Goal: Check status: Check status

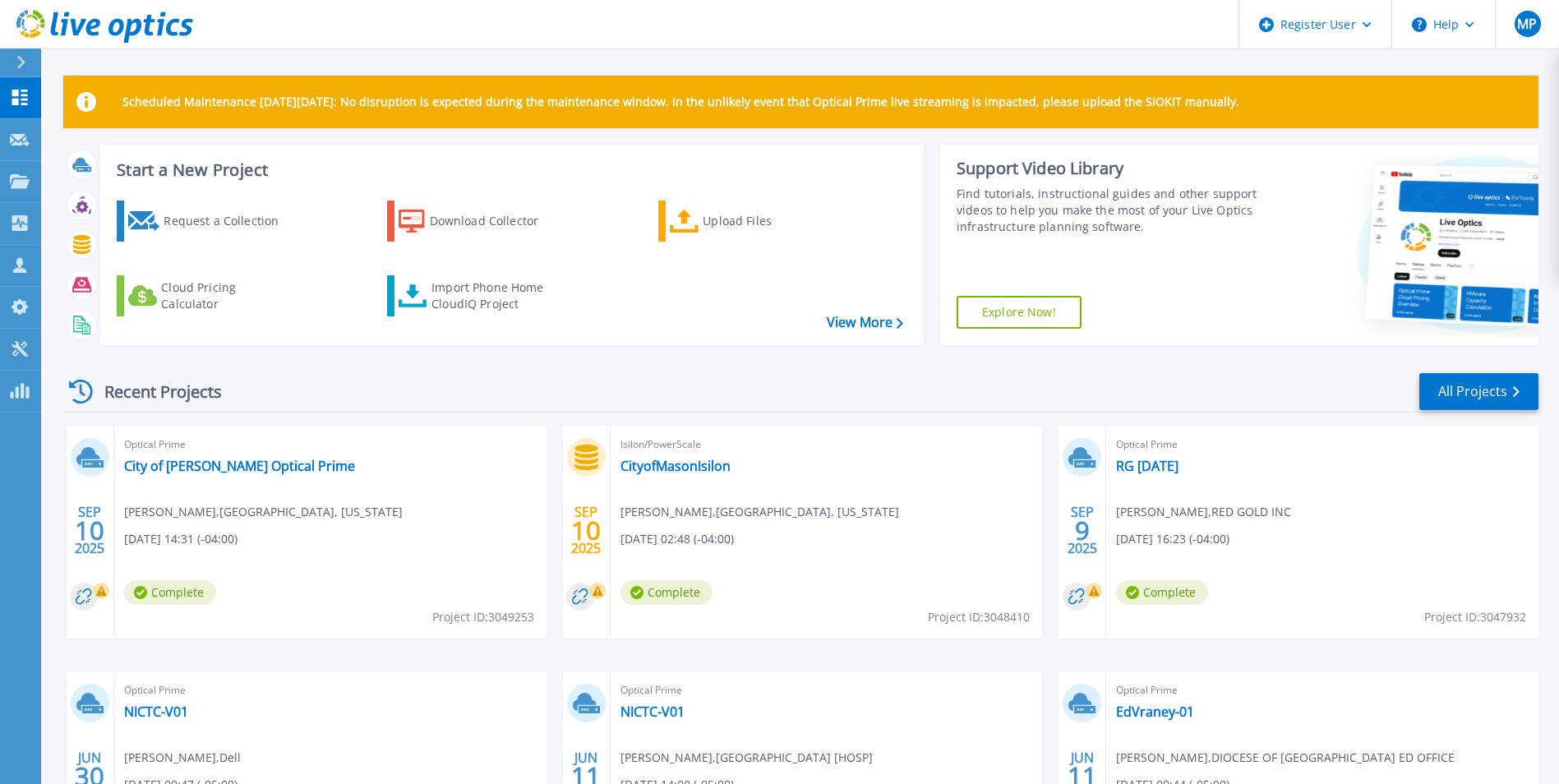
scroll to position [191, 0]
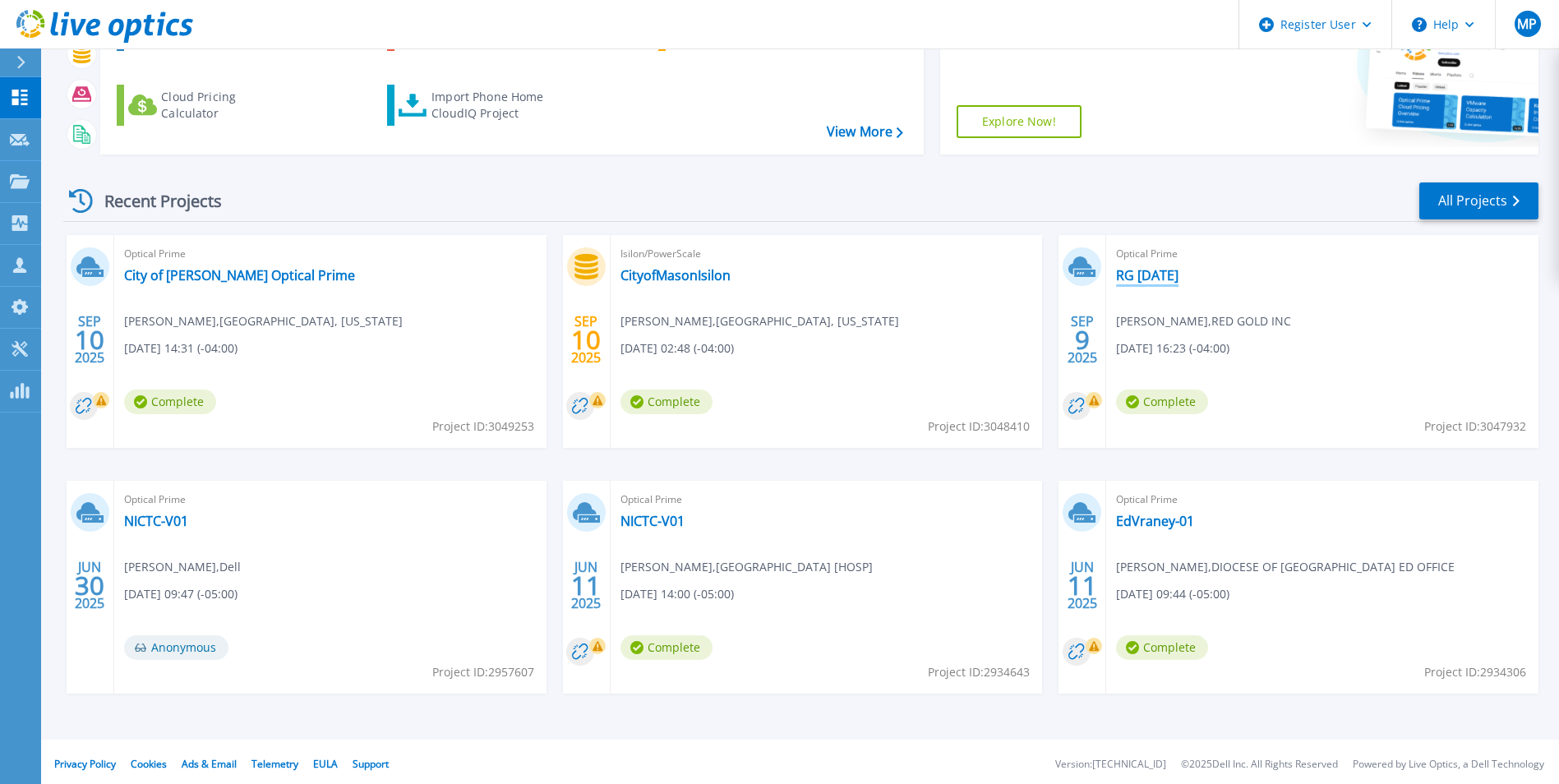
click at [1142, 269] on link "RG [DATE]" at bounding box center [1147, 275] width 62 height 16
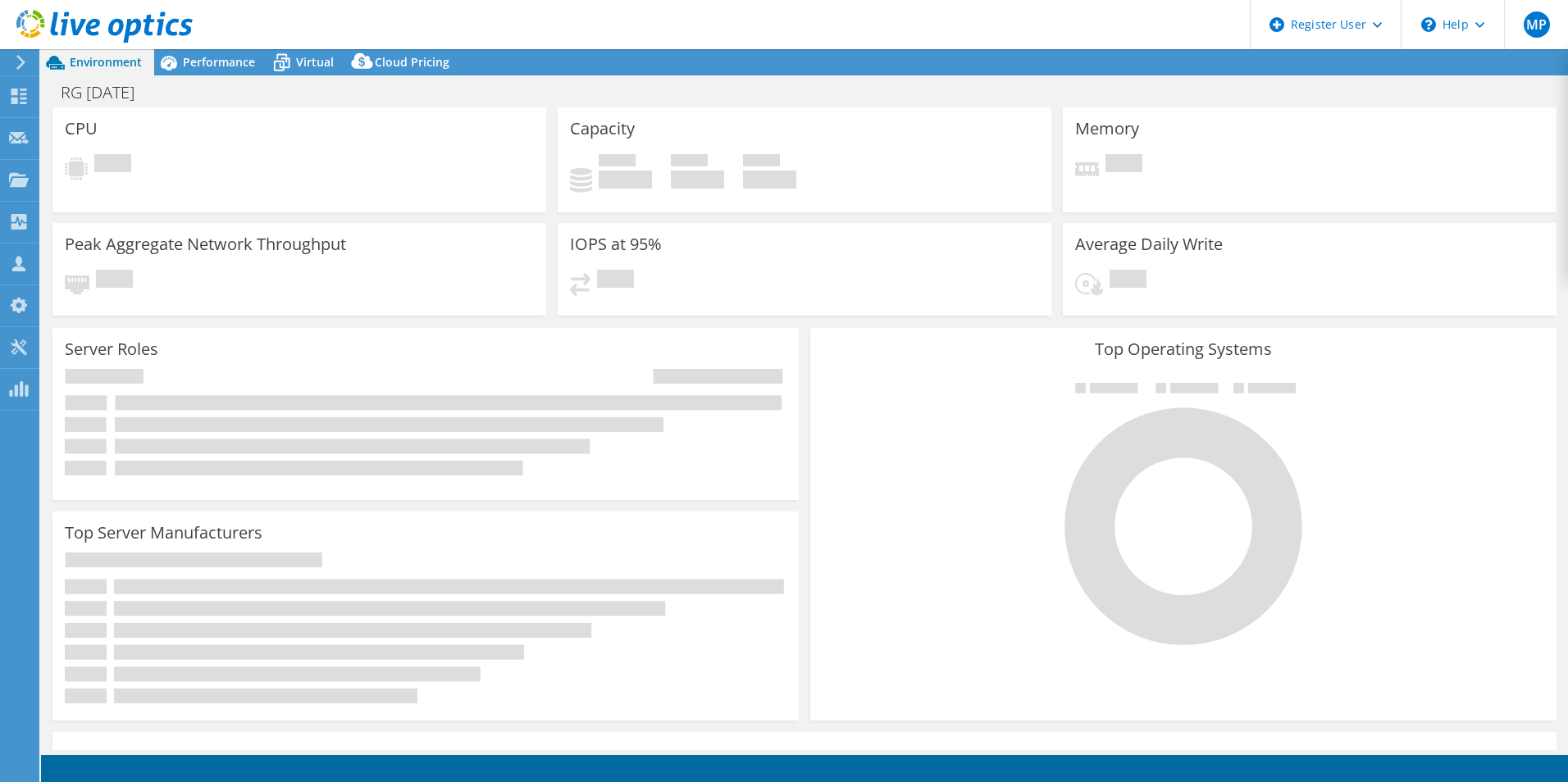
select select "USD"
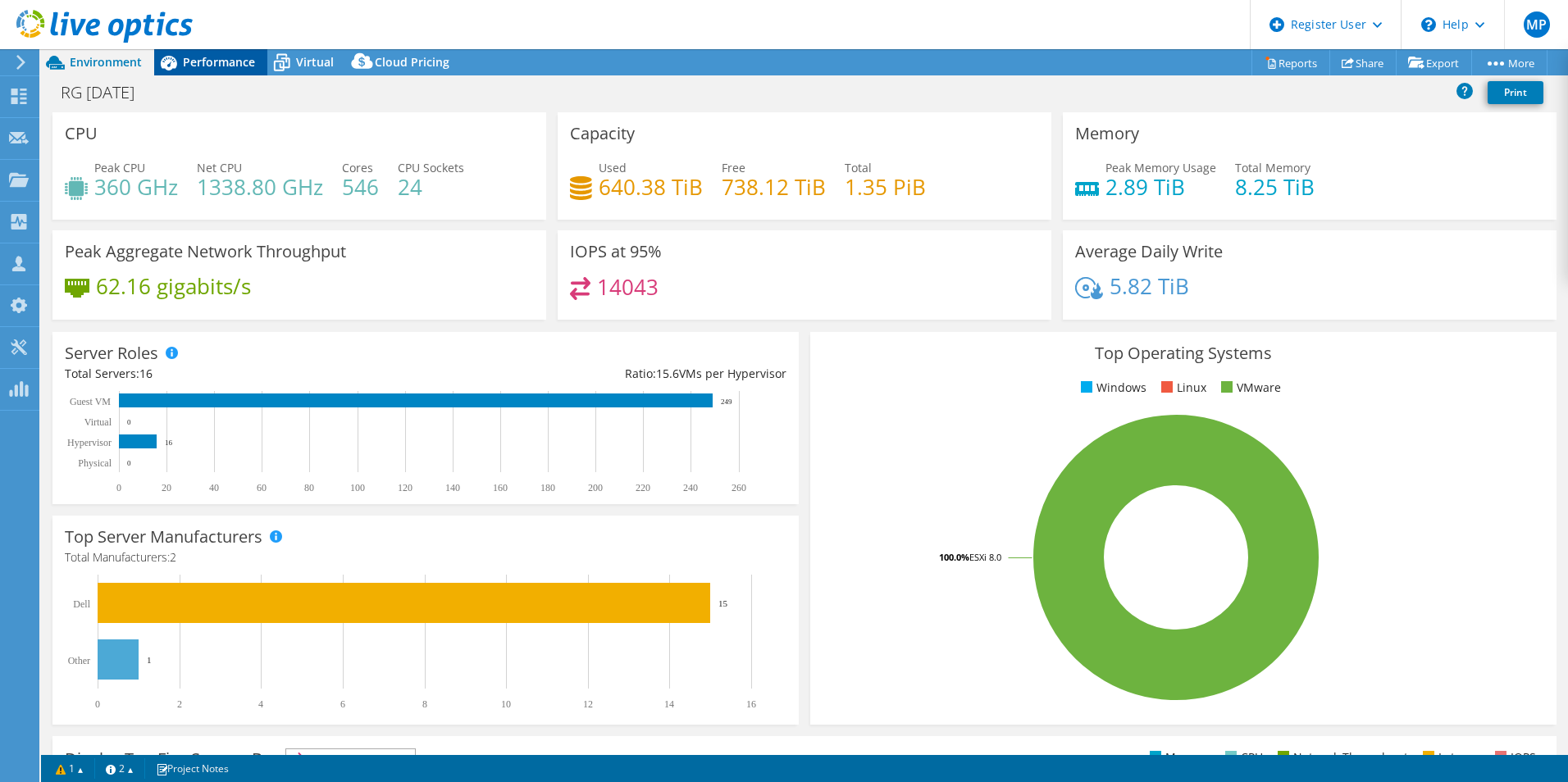
click at [231, 60] on span "Performance" at bounding box center [219, 61] width 72 height 15
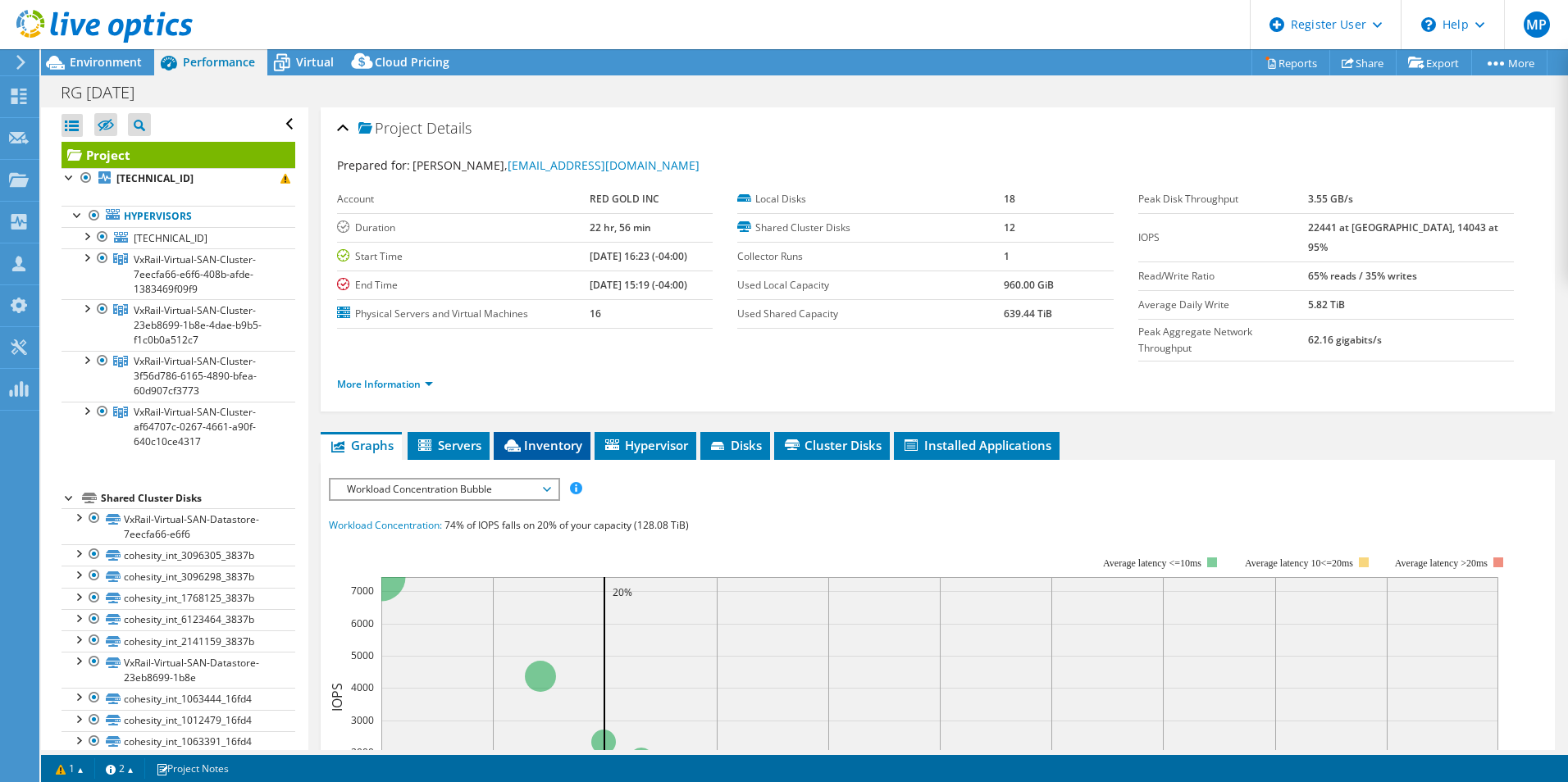
click at [550, 432] on li "Inventory" at bounding box center [541, 446] width 97 height 28
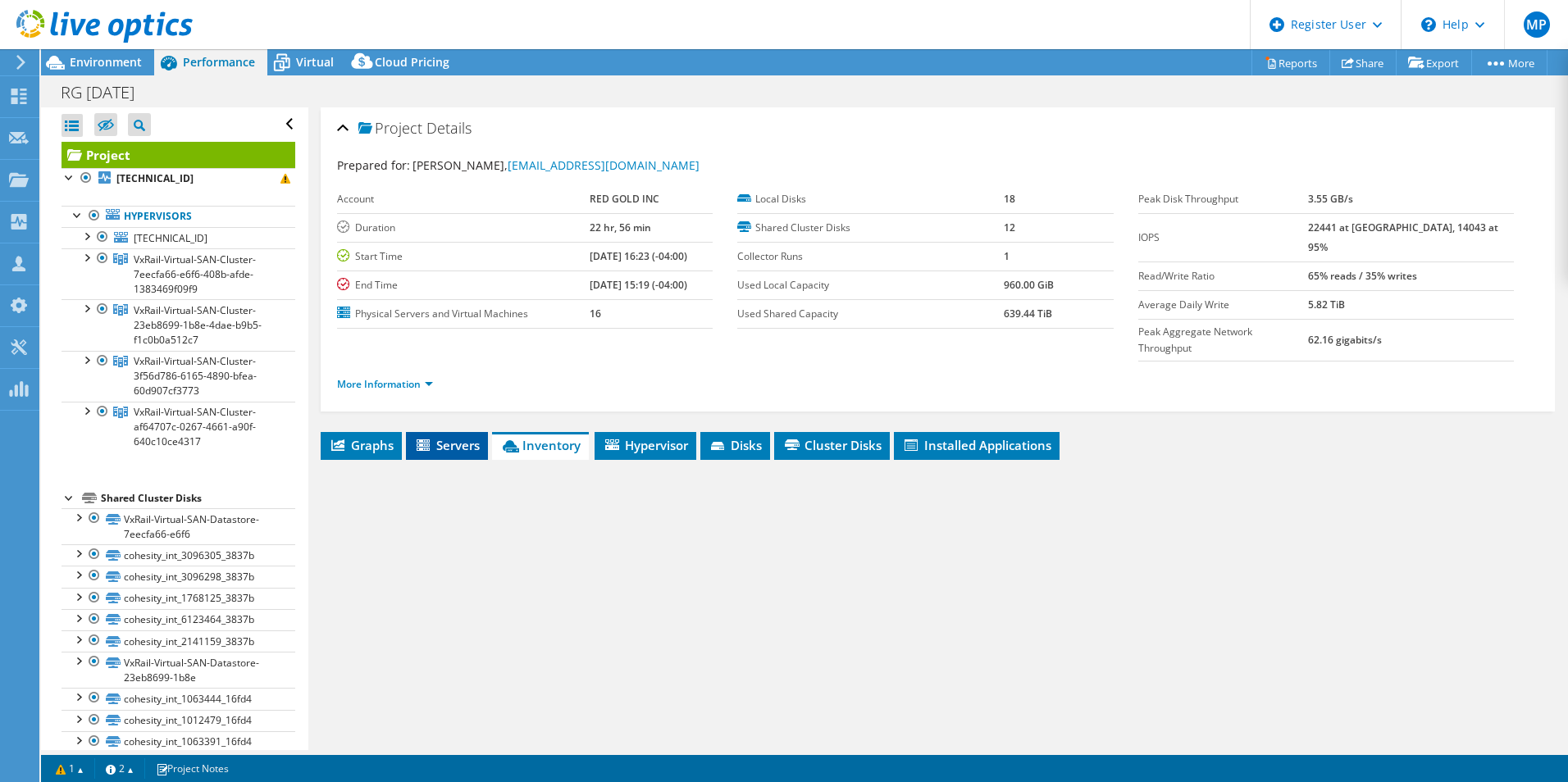
click at [467, 432] on li "Servers" at bounding box center [447, 446] width 82 height 28
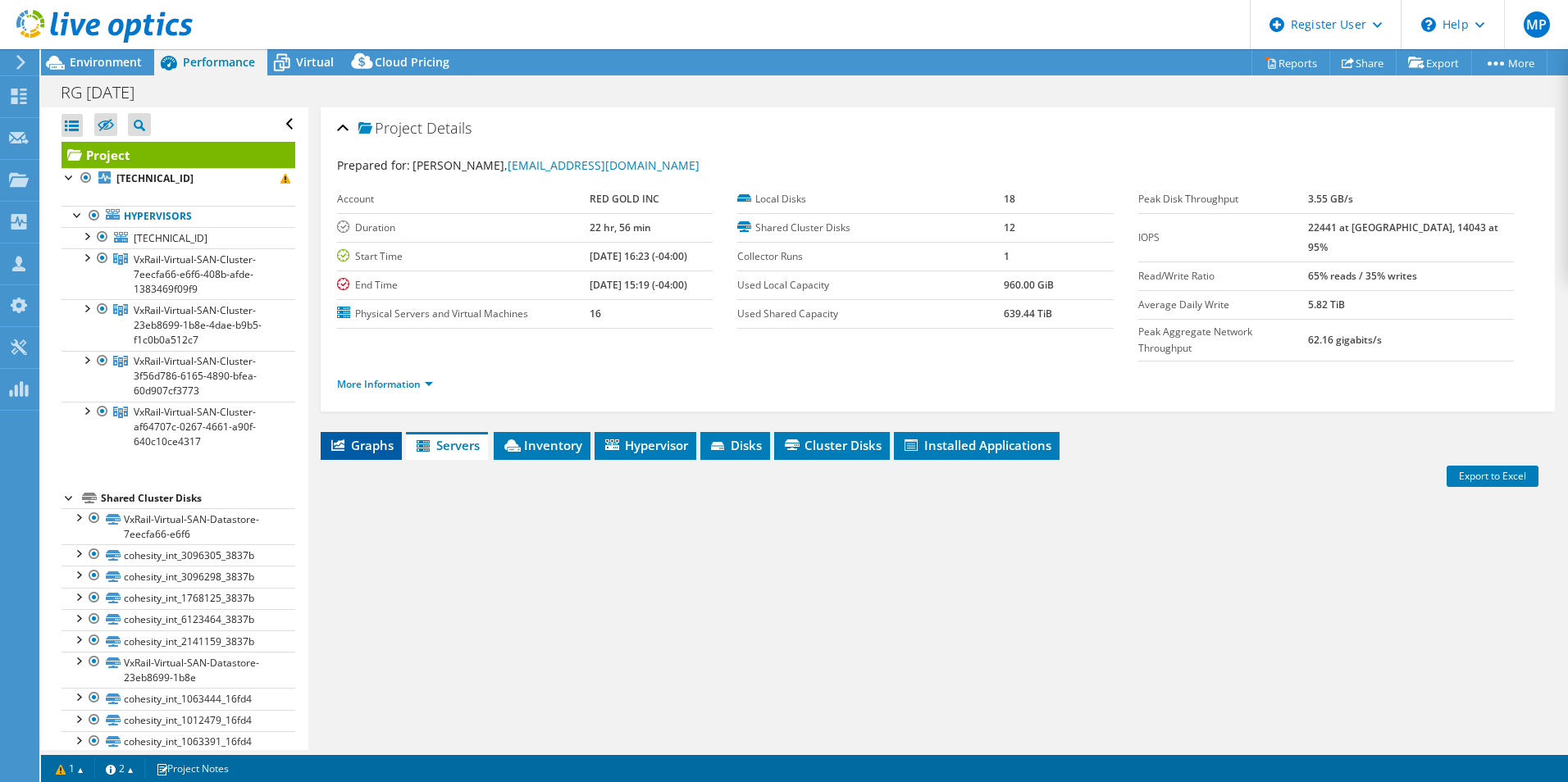
click at [370, 437] on span "Graphs" at bounding box center [361, 445] width 65 height 16
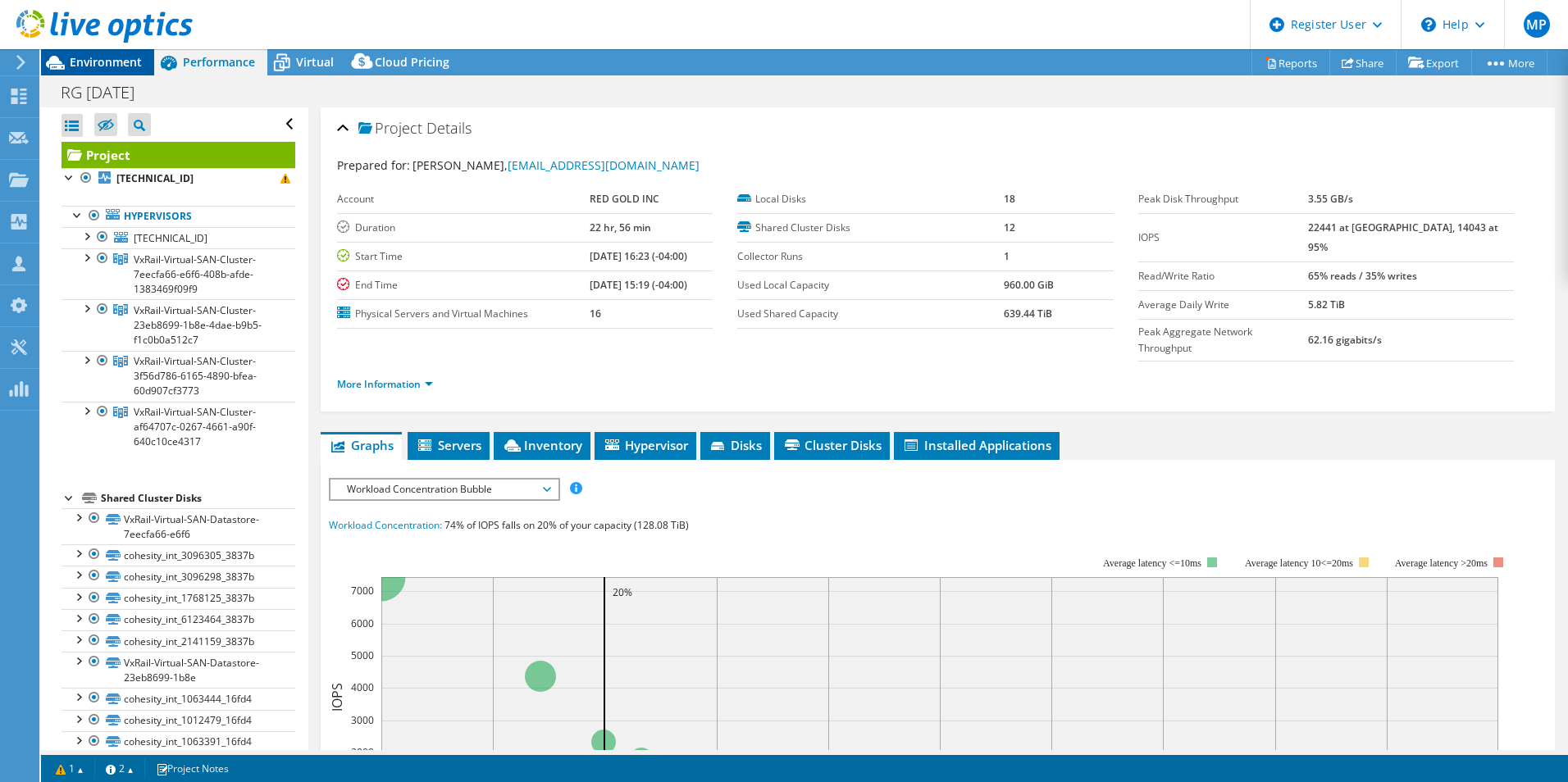
click at [77, 59] on span "Environment" at bounding box center [106, 61] width 72 height 15
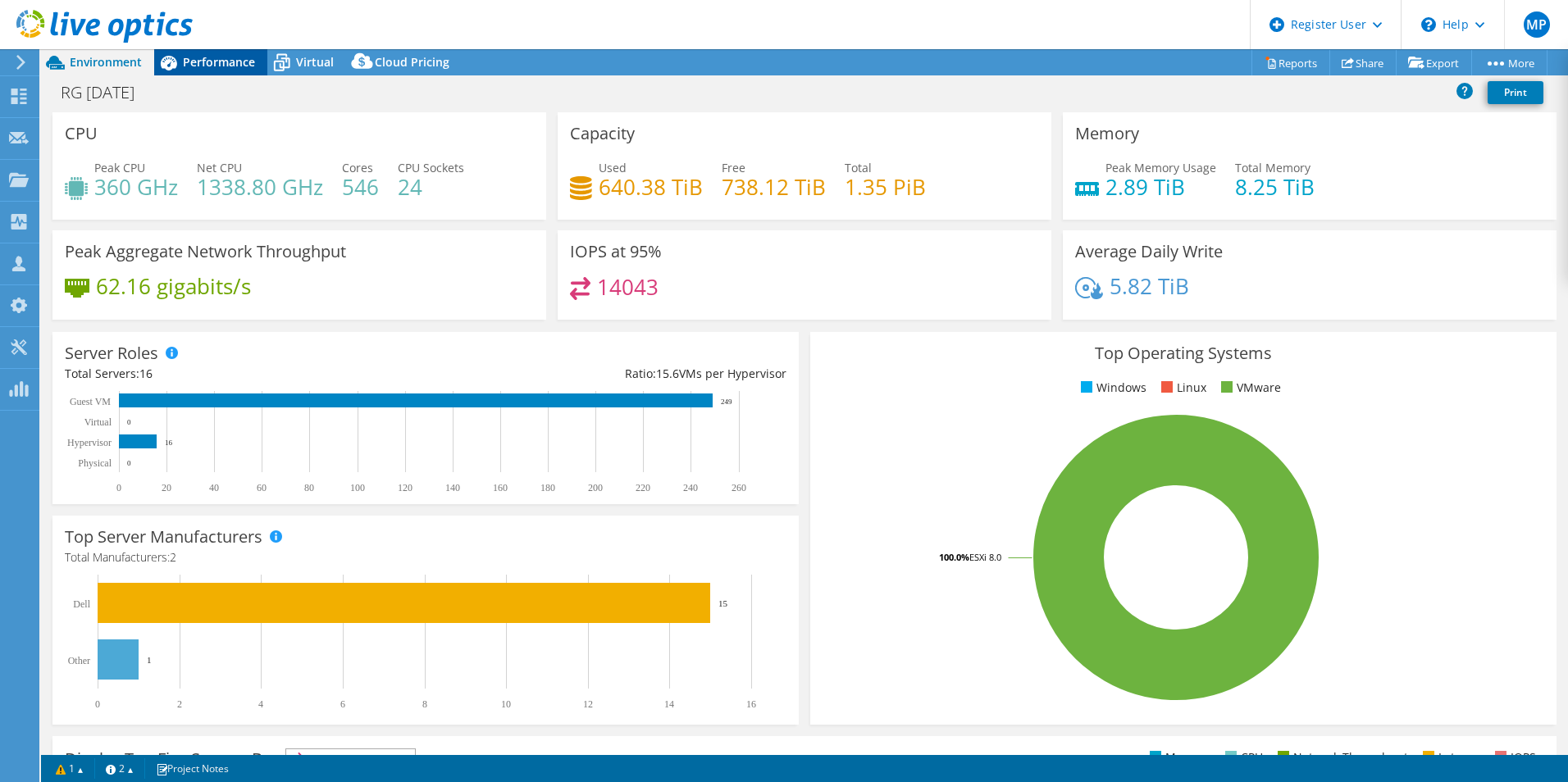
click at [180, 57] on icon at bounding box center [169, 63] width 29 height 29
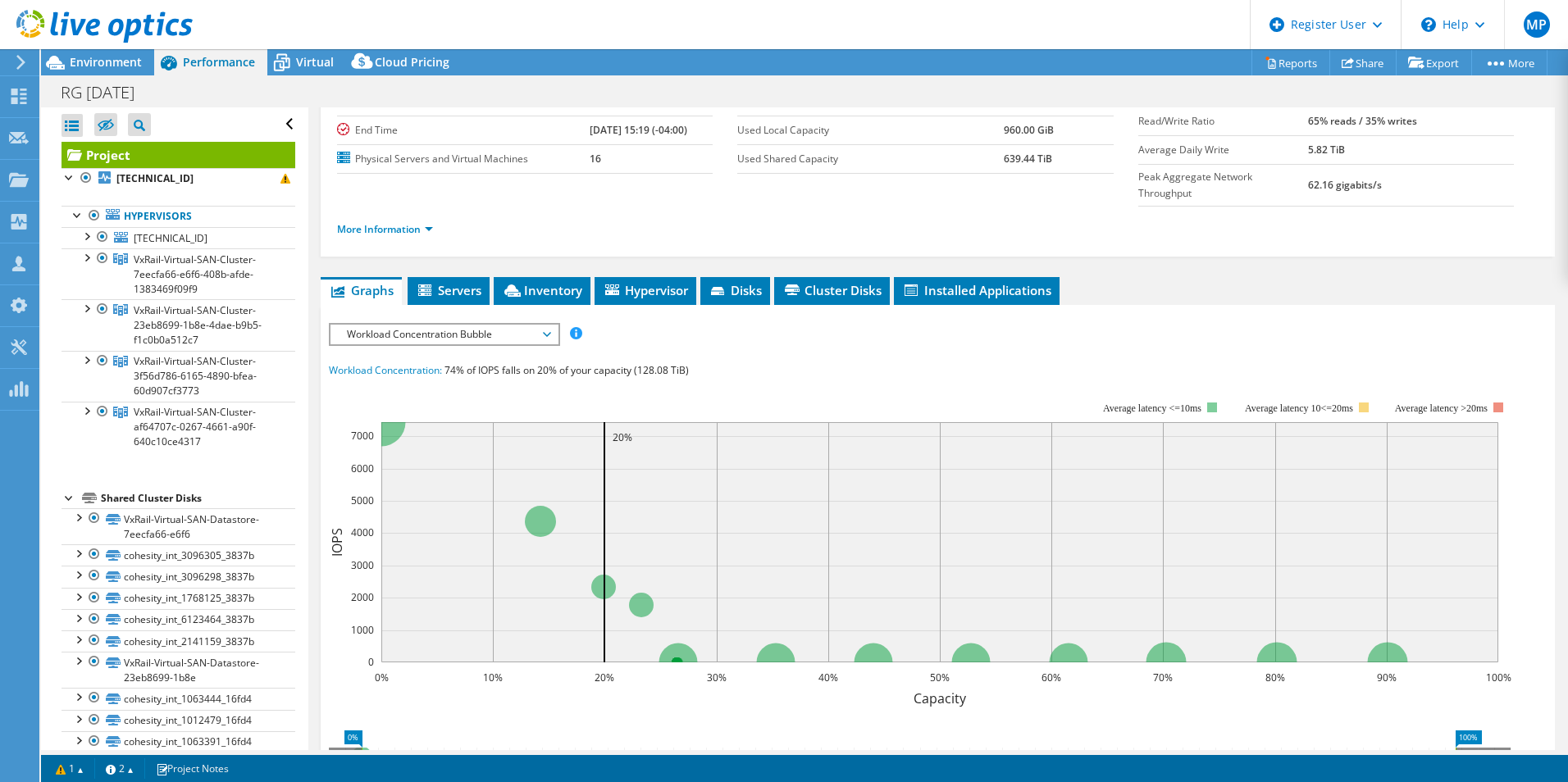
scroll to position [246, 0]
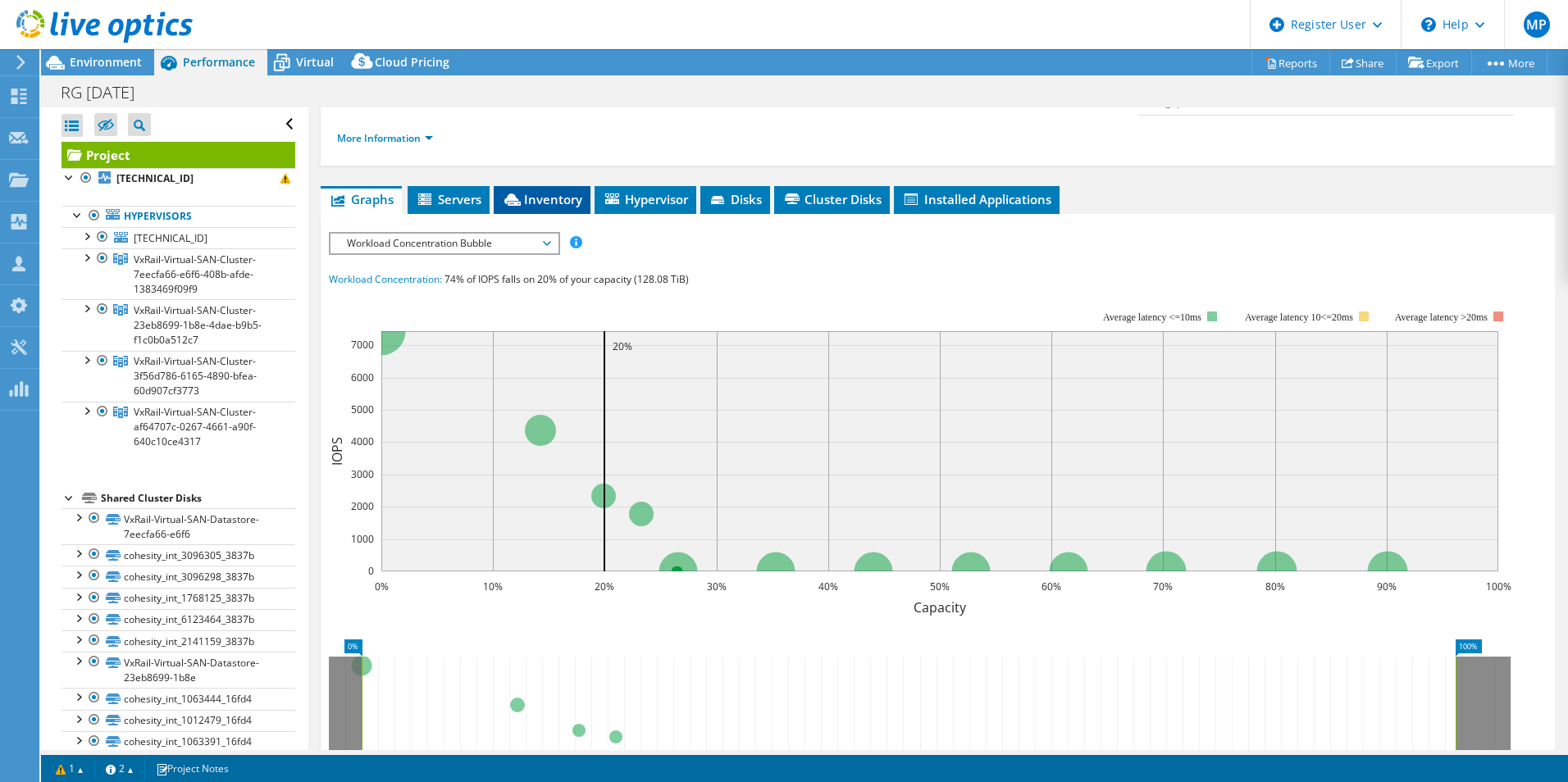
click at [501, 186] on li "Inventory" at bounding box center [541, 199] width 97 height 28
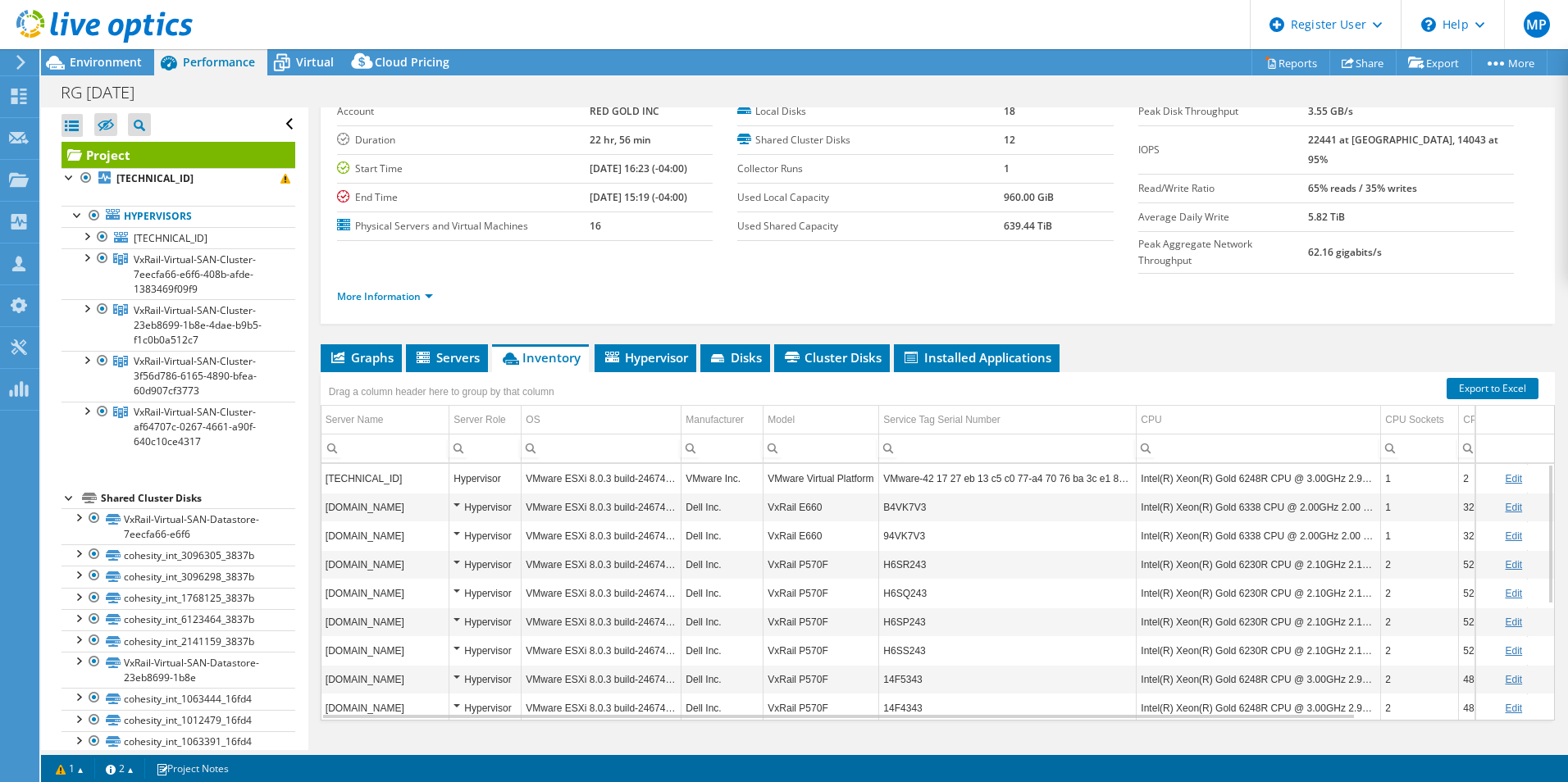
click at [386, 349] on span "Graphs" at bounding box center [361, 357] width 65 height 16
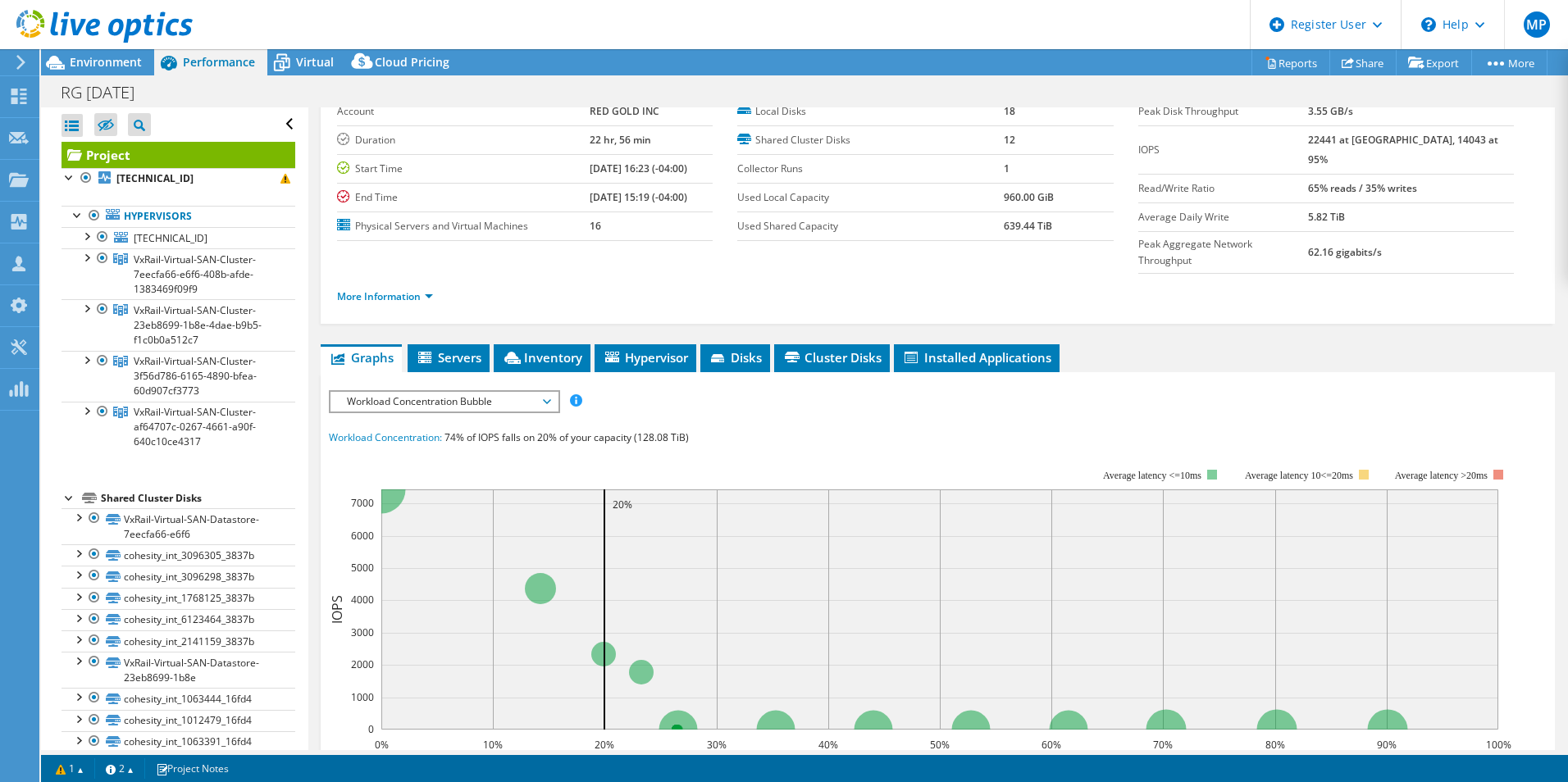
scroll to position [246, 0]
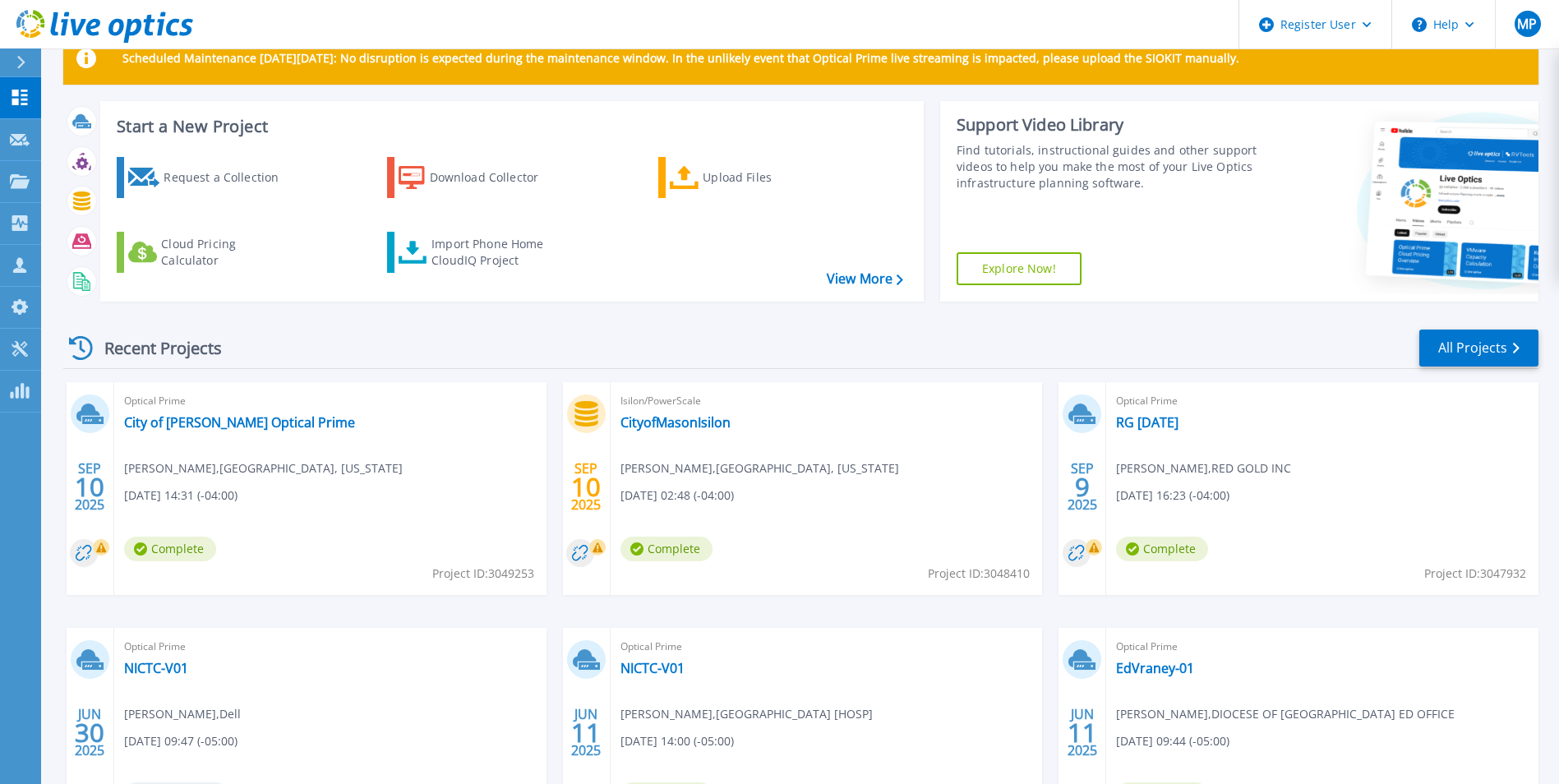
scroll to position [82, 0]
